Goal: Find contact information: Find contact information

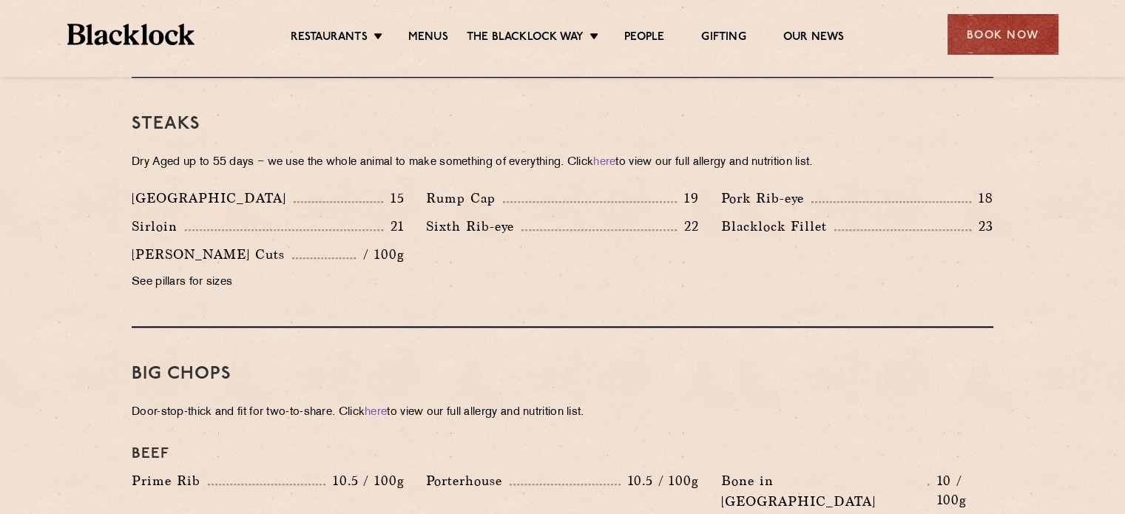
scroll to position [1341, 0]
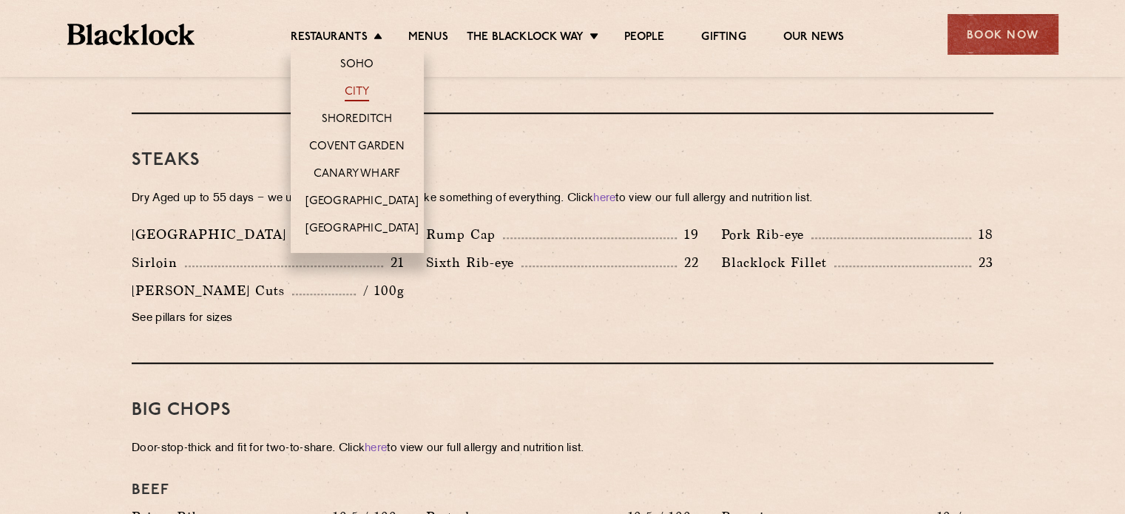
click at [358, 90] on link "City" at bounding box center [357, 93] width 25 height 16
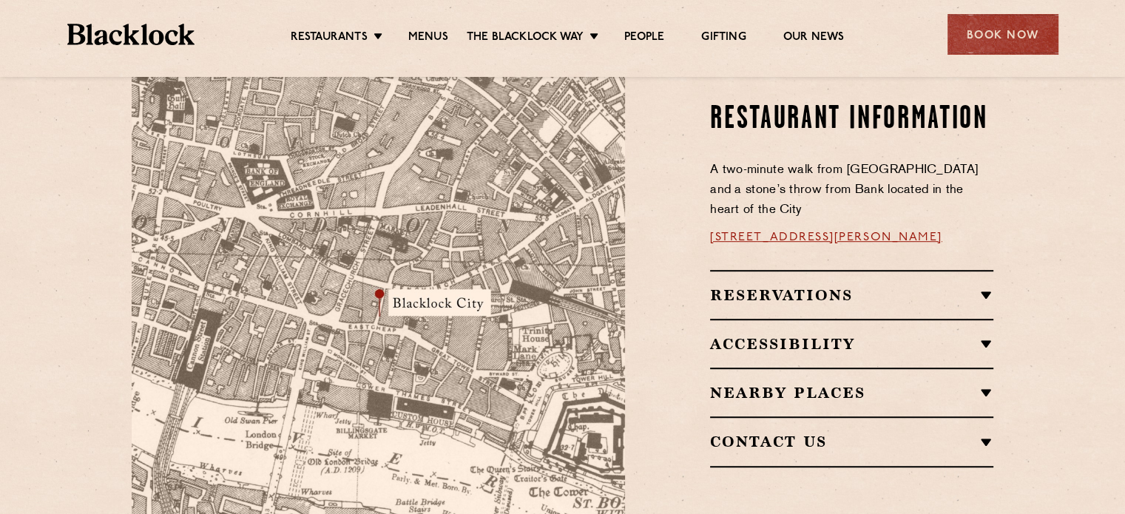
scroll to position [888, 0]
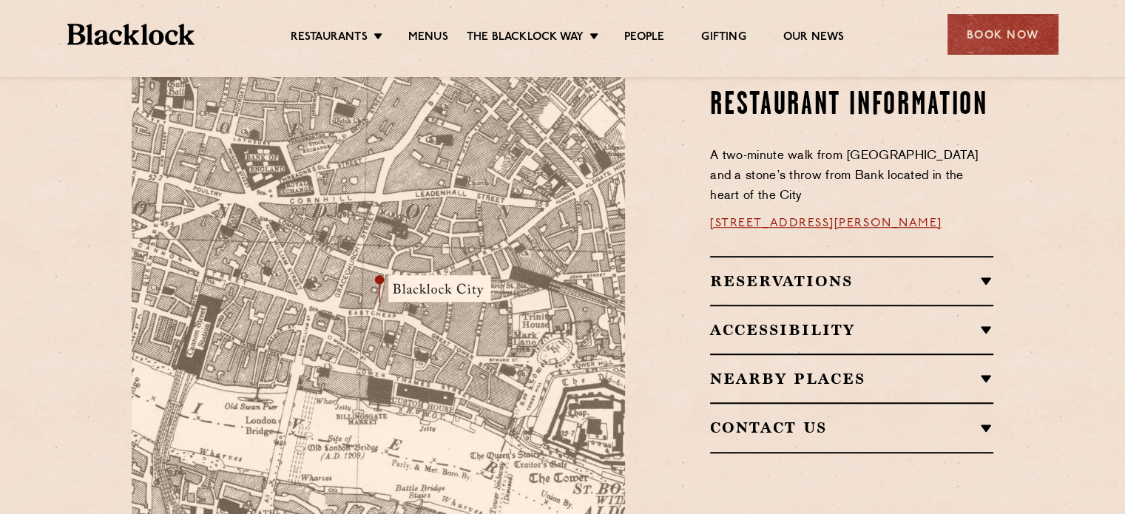
click at [829, 218] on link "13 Philpot Ln, London EC3M 8AA" at bounding box center [826, 224] width 232 height 12
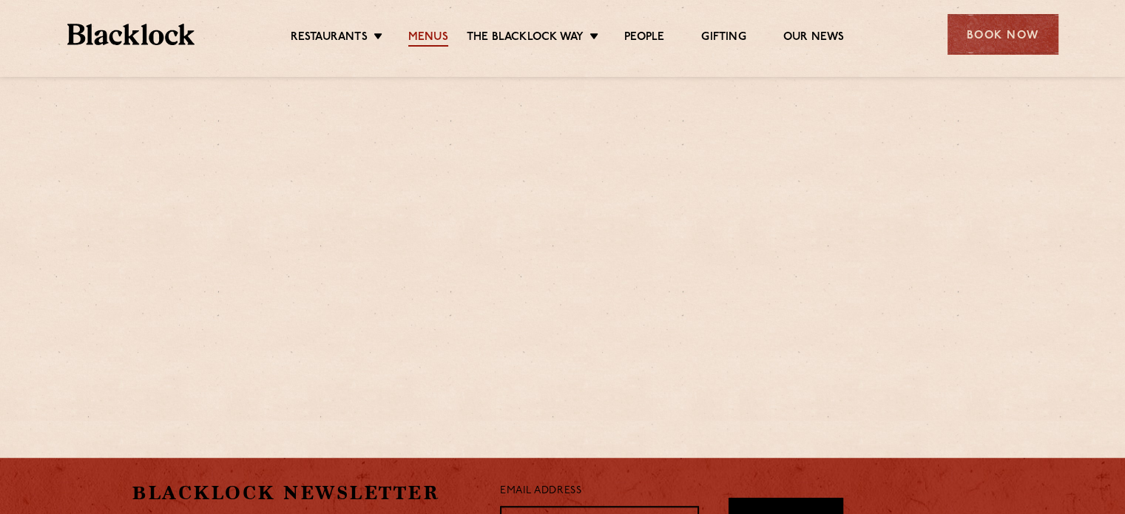
click at [423, 34] on link "Menus" at bounding box center [428, 38] width 40 height 16
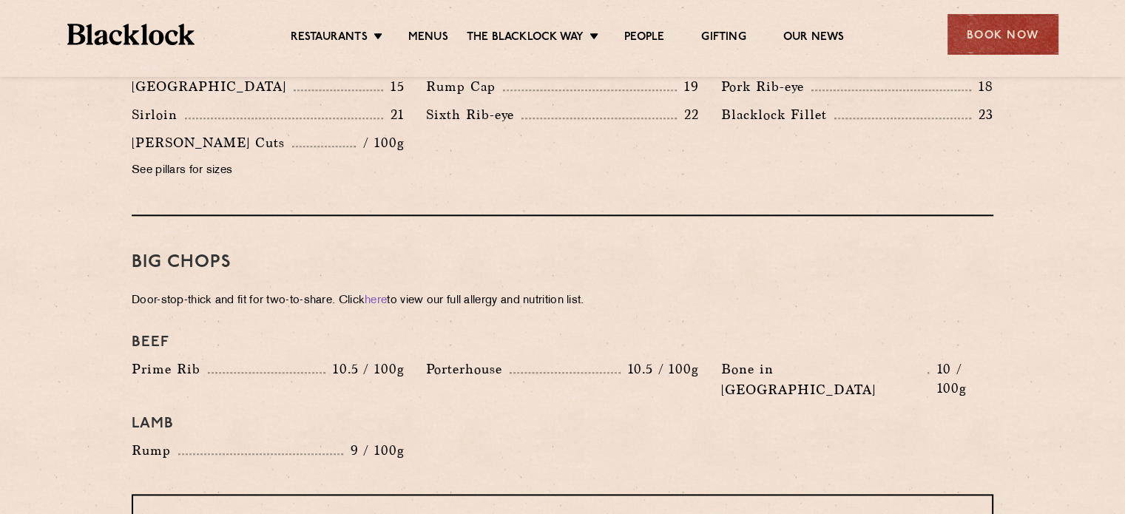
scroll to position [1341, 0]
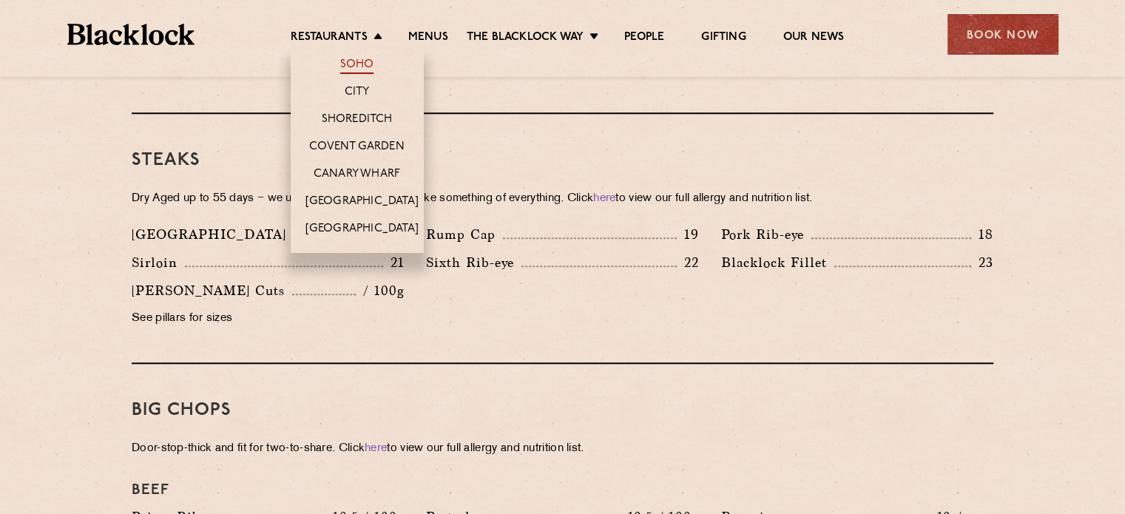
click at [355, 64] on link "Soho" at bounding box center [357, 66] width 34 height 16
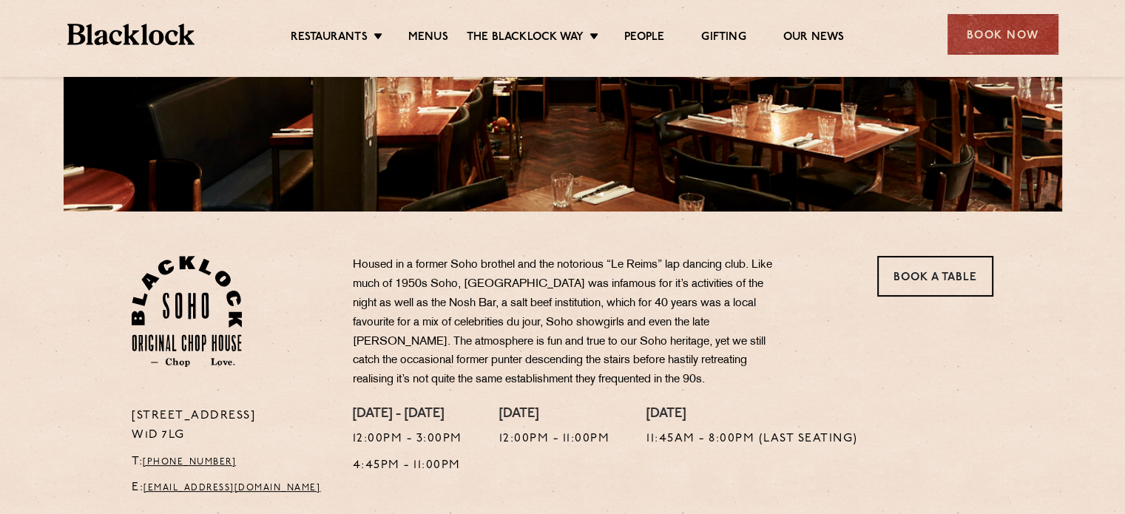
scroll to position [148, 0]
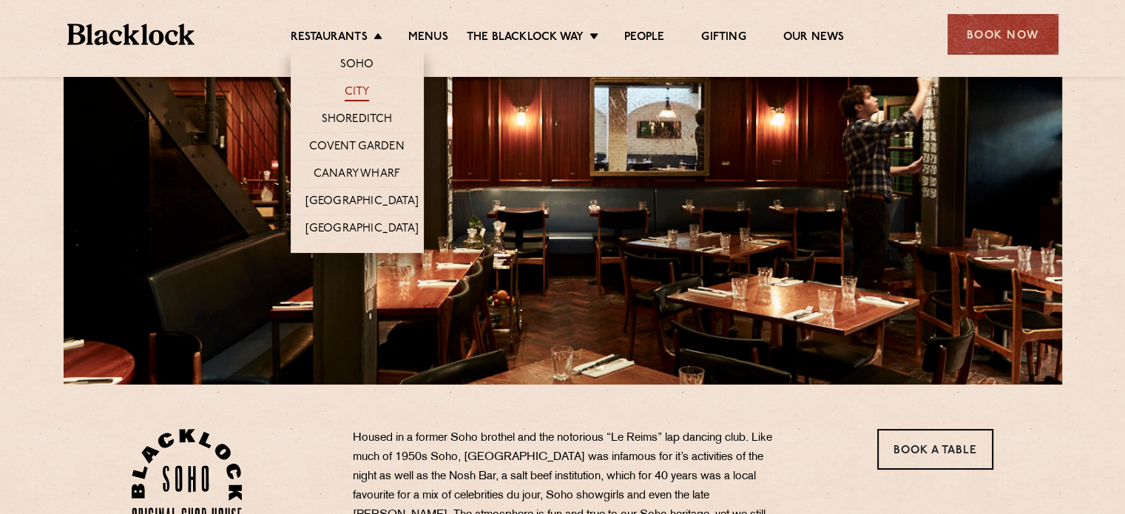
click at [363, 88] on link "City" at bounding box center [357, 93] width 25 height 16
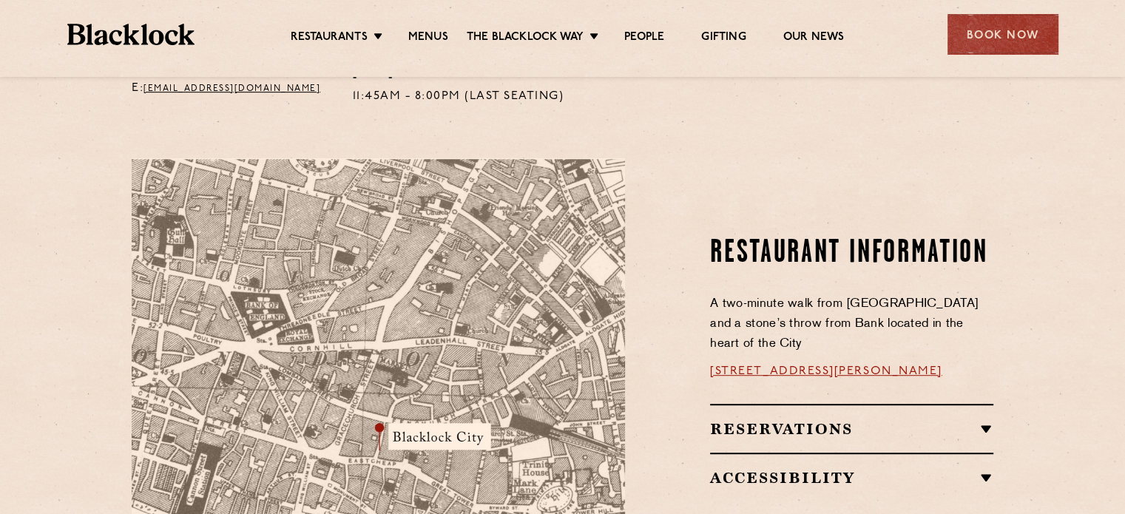
scroll to position [888, 0]
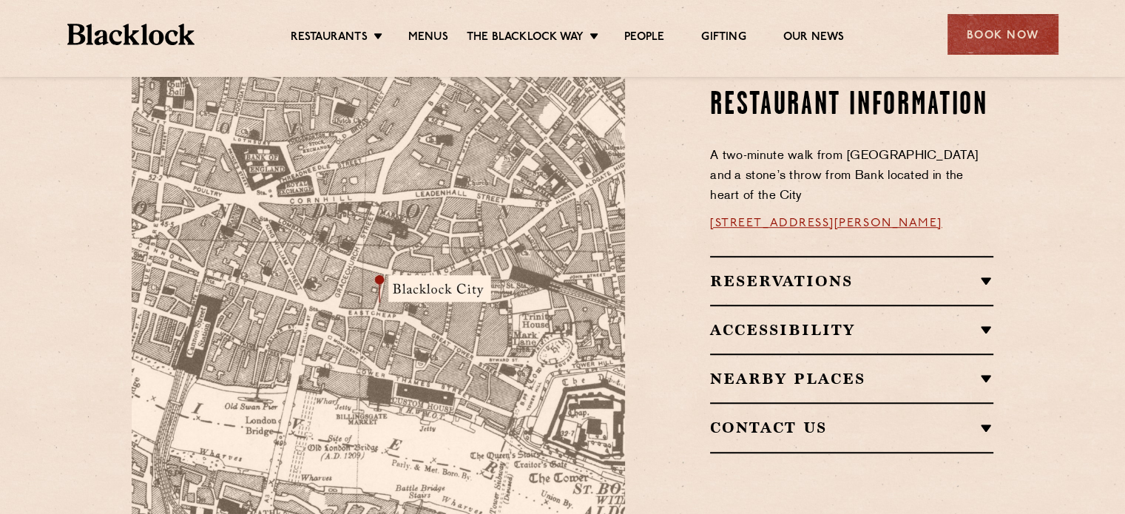
click at [806, 218] on link "[STREET_ADDRESS][PERSON_NAME]" at bounding box center [826, 224] width 232 height 12
